Goal: Task Accomplishment & Management: Manage account settings

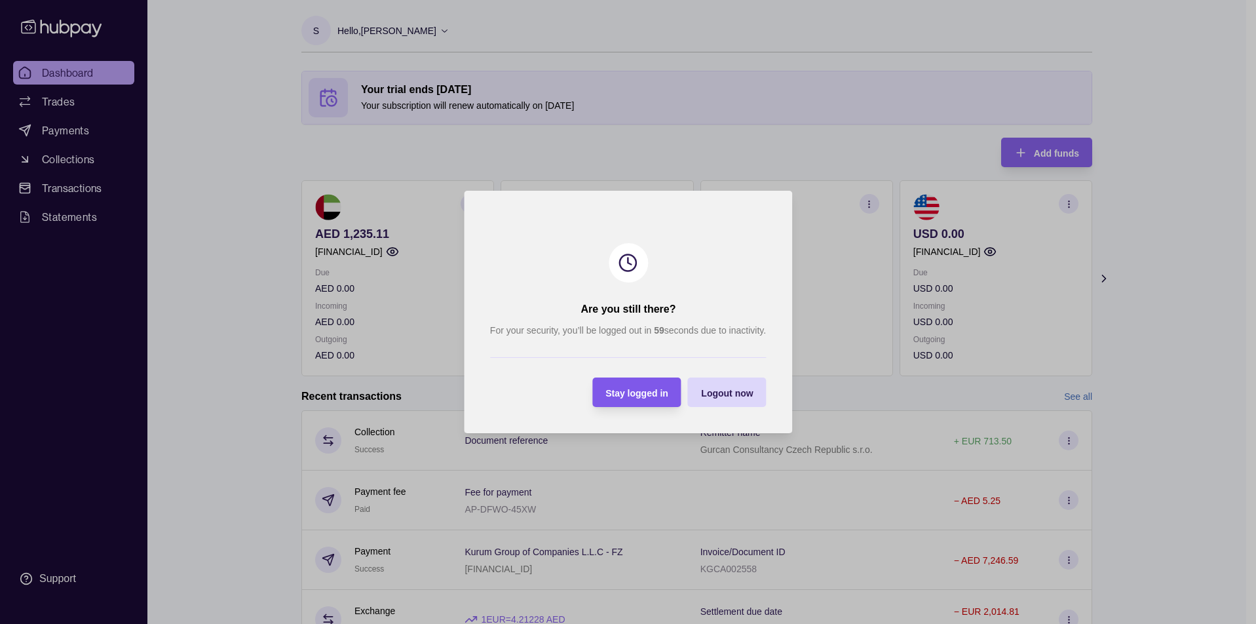
click at [647, 400] on div "Stay logged in" at bounding box center [627, 391] width 83 height 29
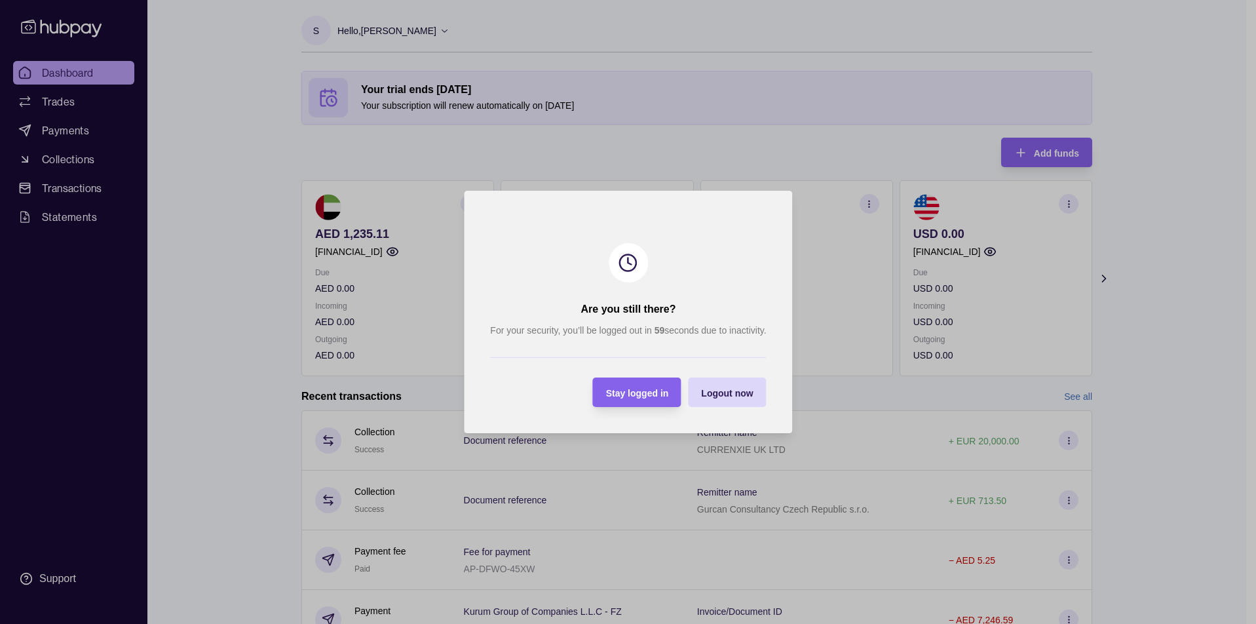
click at [626, 390] on span "Stay logged in" at bounding box center [636, 393] width 63 height 10
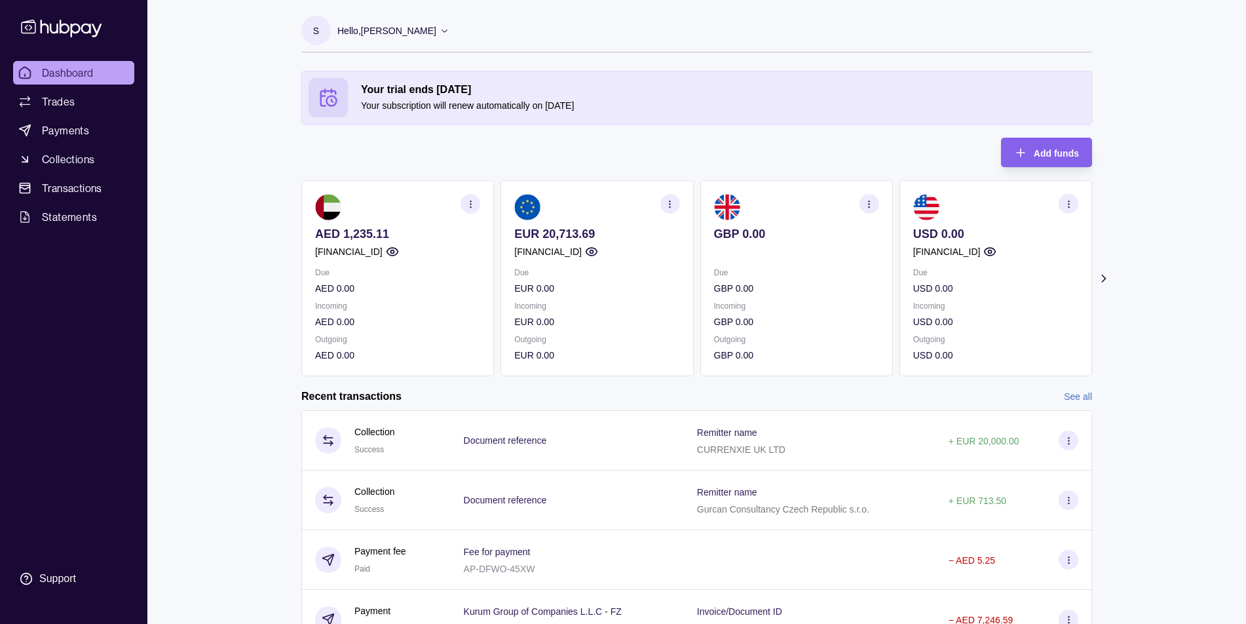
click at [90, 78] on span "Dashboard" at bounding box center [68, 73] width 52 height 16
